Goal: Task Accomplishment & Management: Manage account settings

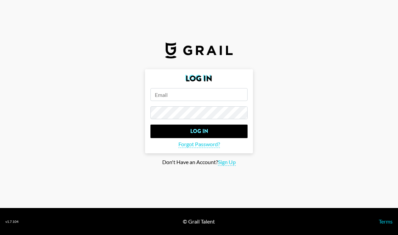
click at [239, 101] on input "email" at bounding box center [198, 94] width 97 height 13
click at [237, 101] on input "email" at bounding box center [198, 94] width 97 height 13
paste input "BIC (Bank Identifier Code) CMCIFRPP"
type input "BIC (Bank Identifier Code) CMCIFRPP"
paste input "kurika.uchida@grail-talent.com"
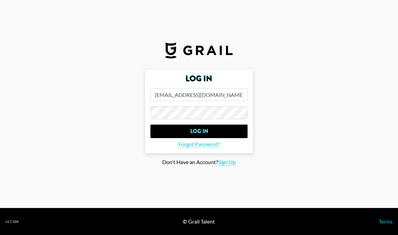
type input "kurika.uchida@grail-talent.com"
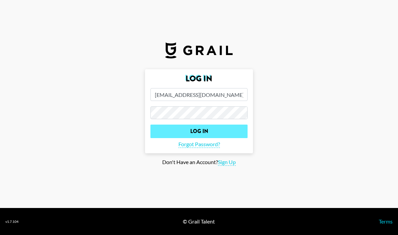
click at [228, 138] on input "Log In" at bounding box center [198, 130] width 97 height 13
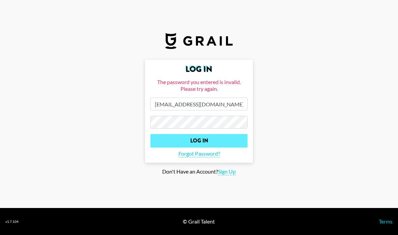
click at [236, 147] on input "Log In" at bounding box center [198, 140] width 97 height 13
click at [230, 147] on input "Log In" at bounding box center [198, 140] width 97 height 13
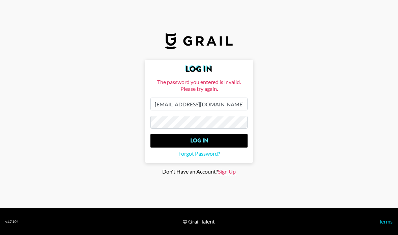
click at [229, 175] on span "Sign Up" at bounding box center [227, 171] width 18 height 7
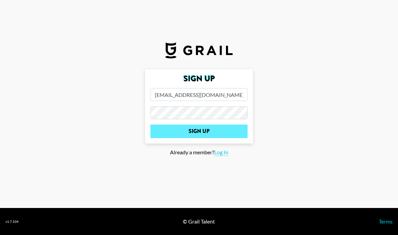
click at [228, 138] on input "Sign Up" at bounding box center [198, 130] width 97 height 13
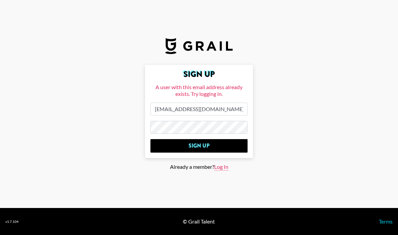
click at [220, 170] on span "Log In" at bounding box center [221, 166] width 14 height 7
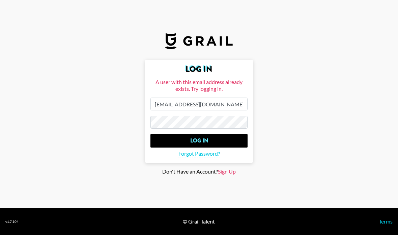
type input "Log In"
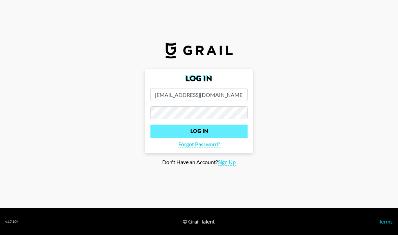
click at [228, 138] on input "Log In" at bounding box center [198, 130] width 97 height 13
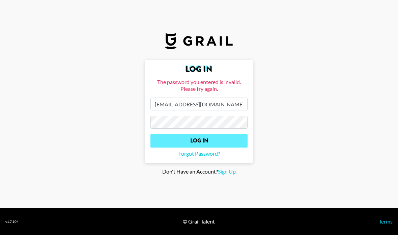
click at [174, 147] on input "Log In" at bounding box center [198, 140] width 97 height 13
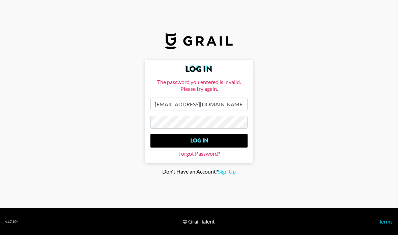
click at [188, 157] on span "Forgot Password?" at bounding box center [198, 153] width 41 height 7
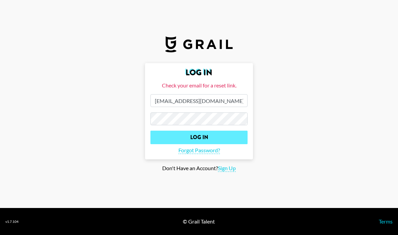
click at [232, 144] on input "Log In" at bounding box center [198, 136] width 97 height 13
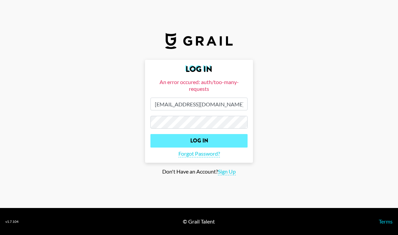
click at [226, 147] on input "Log In" at bounding box center [198, 140] width 97 height 13
